Goal: Transaction & Acquisition: Book appointment/travel/reservation

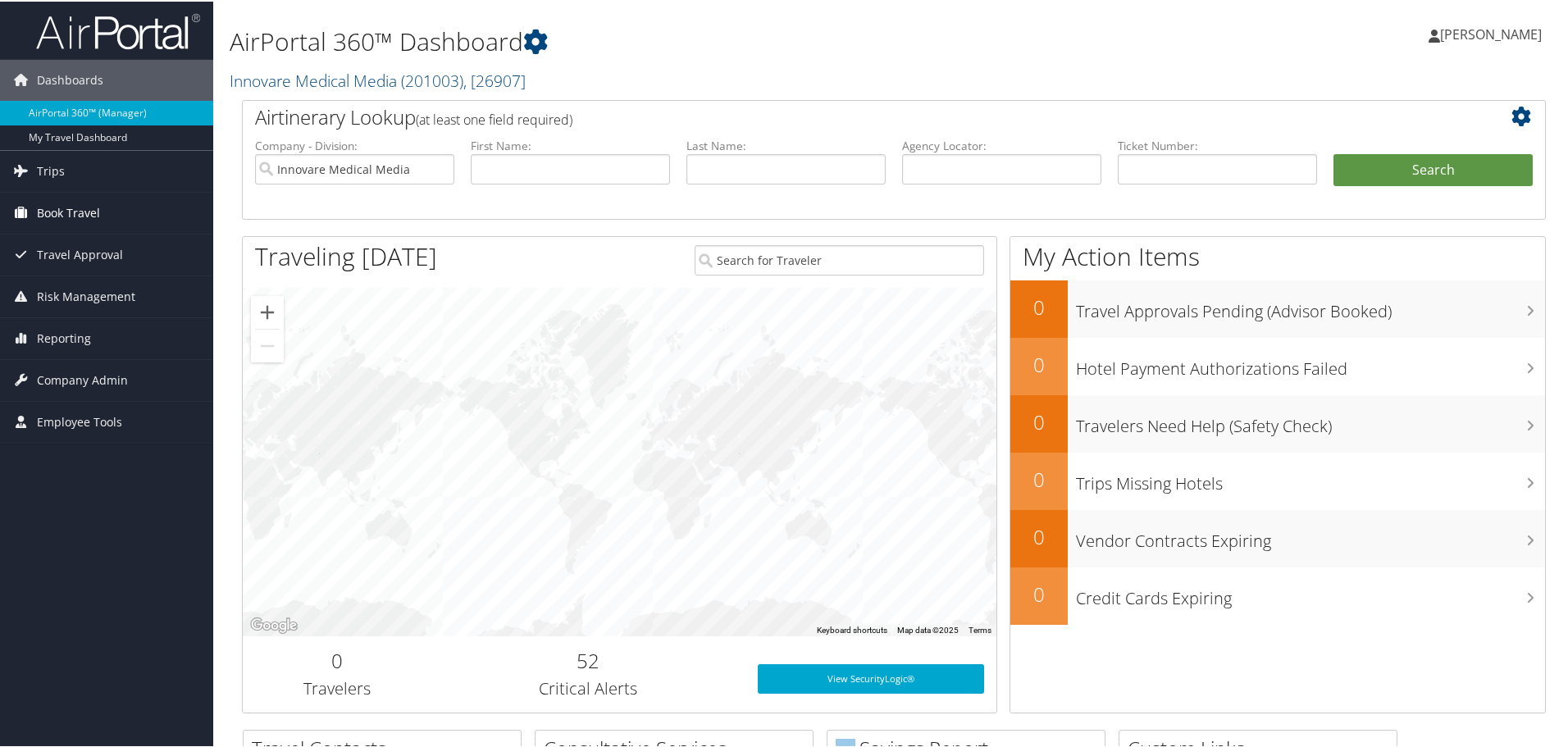
click at [53, 211] on span "Book Travel" at bounding box center [69, 211] width 63 height 41
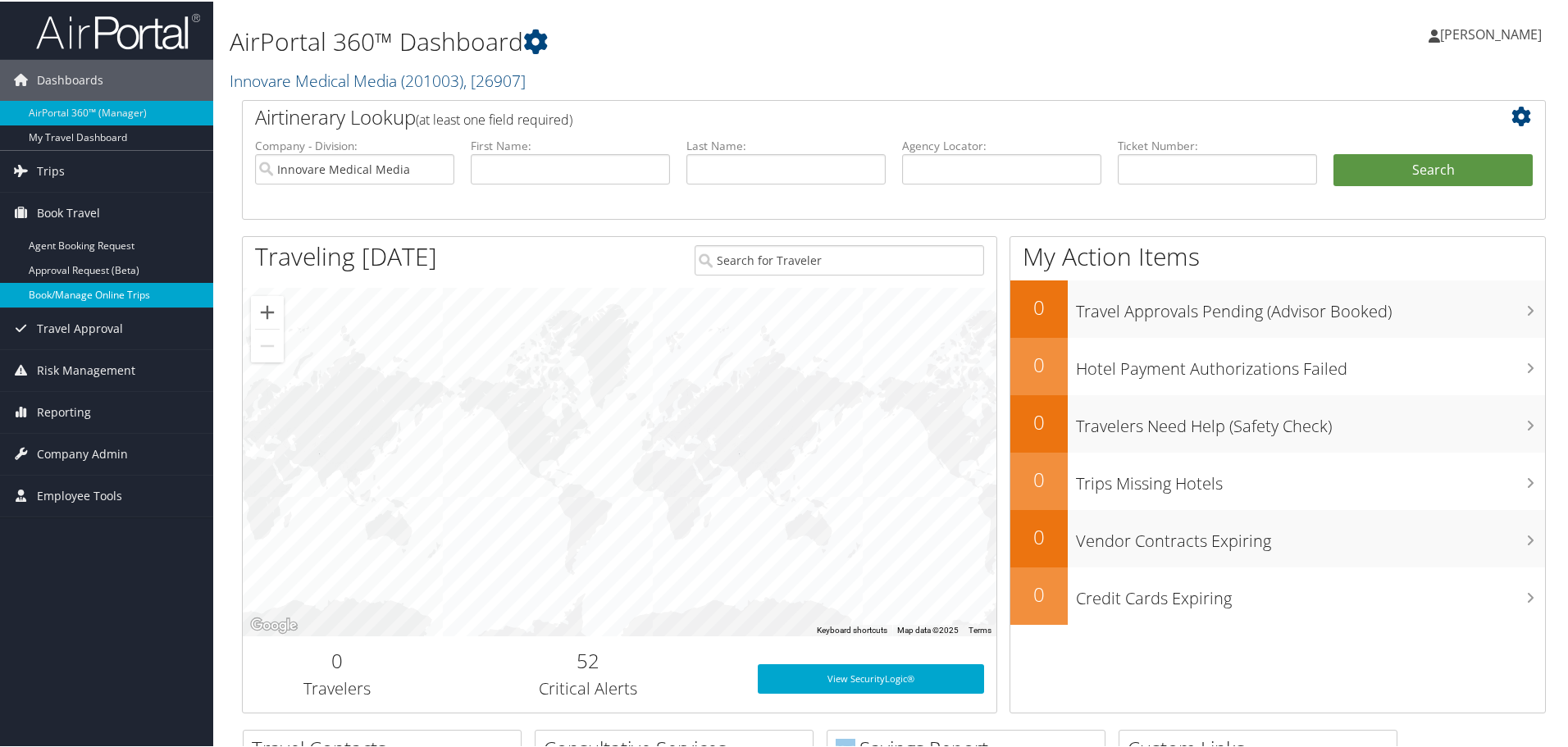
click at [71, 292] on link "Book/Manage Online Trips" at bounding box center [107, 293] width 213 height 25
click at [119, 292] on link "Book/Manage Online Trips" at bounding box center [107, 293] width 213 height 25
